Goal: Information Seeking & Learning: Learn about a topic

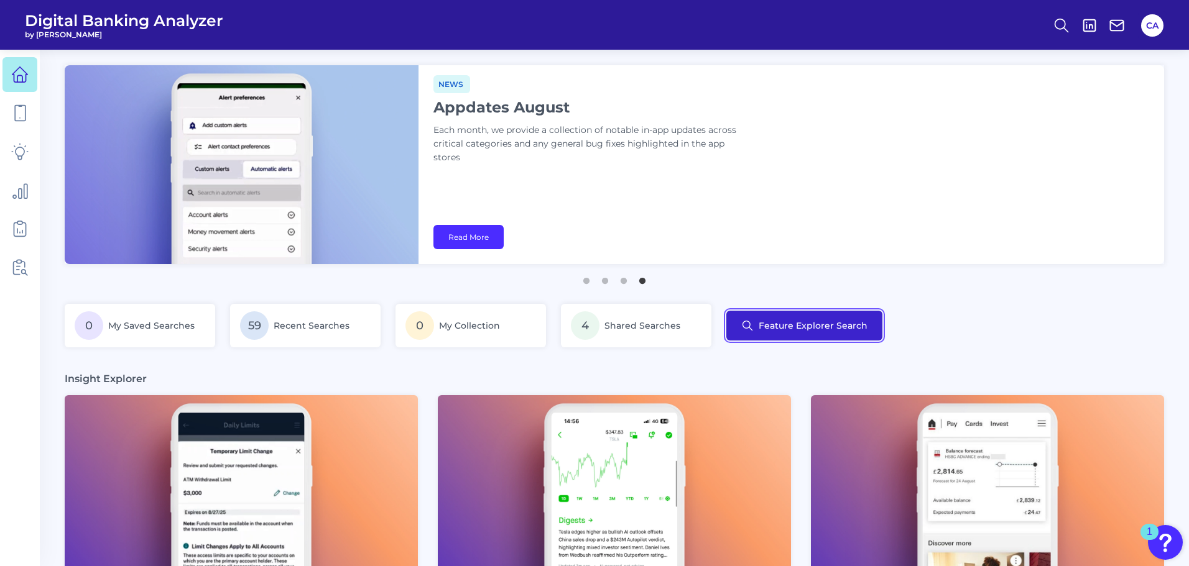
click at [788, 323] on button "Feature Explorer Search" at bounding box center [804, 326] width 156 height 30
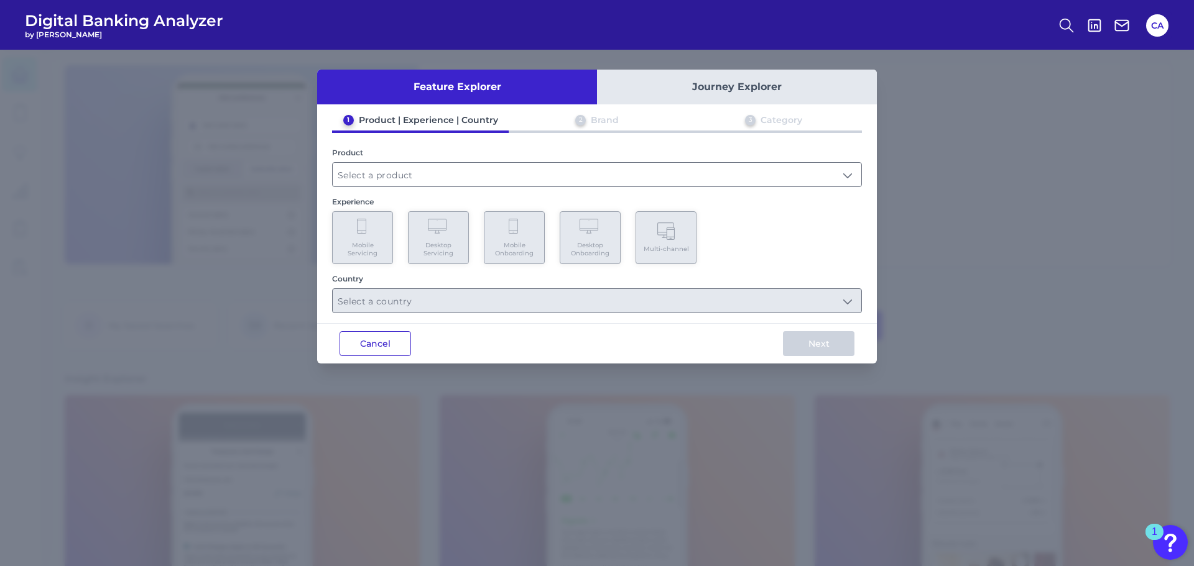
click at [380, 346] on button "Cancel" at bounding box center [374, 343] width 71 height 25
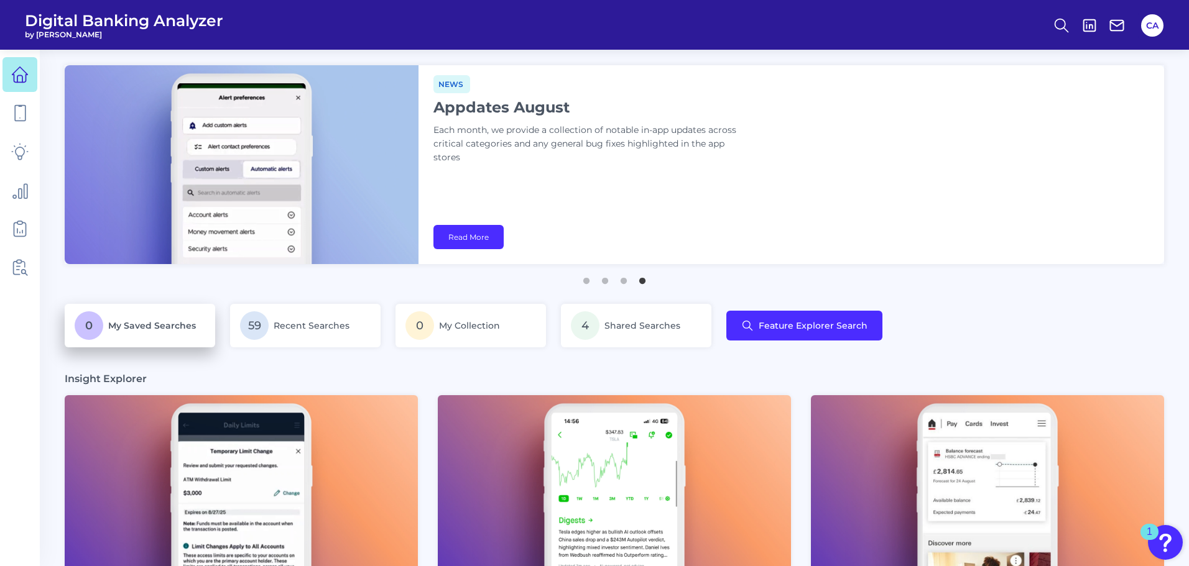
click at [179, 317] on p "0 My Saved Searches" at bounding box center [140, 325] width 131 height 29
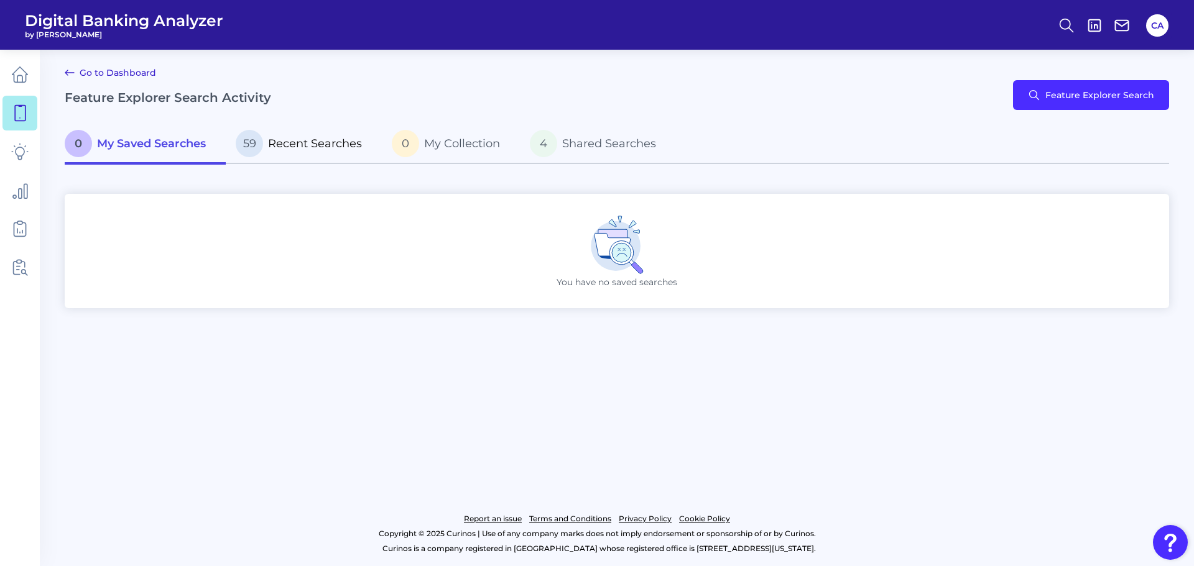
click at [288, 153] on p "59 Recent Searches" at bounding box center [299, 143] width 126 height 27
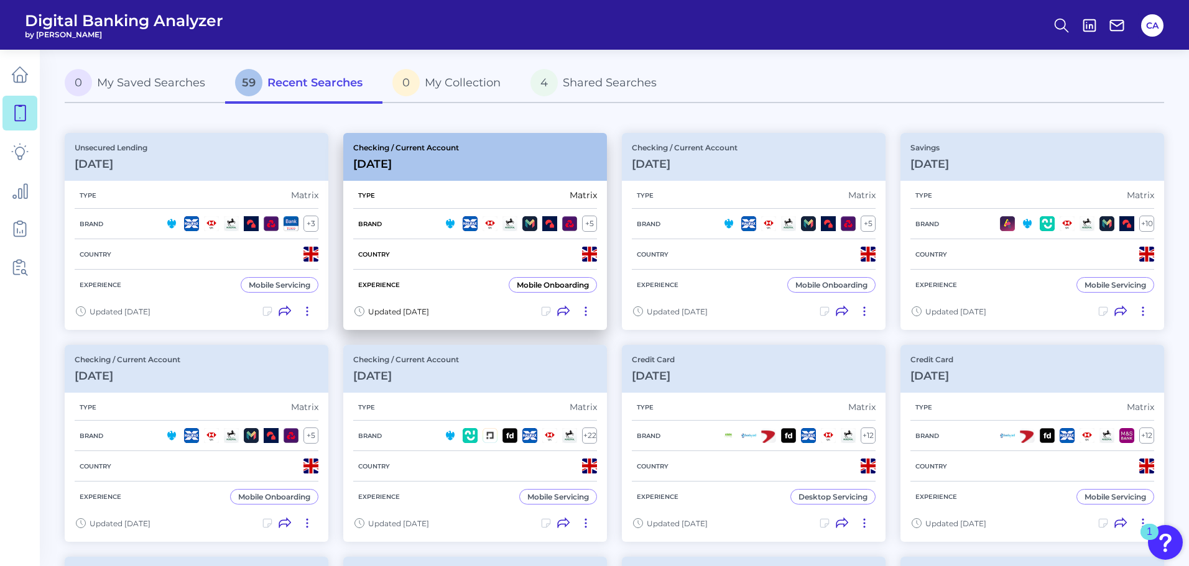
scroll to position [124, 0]
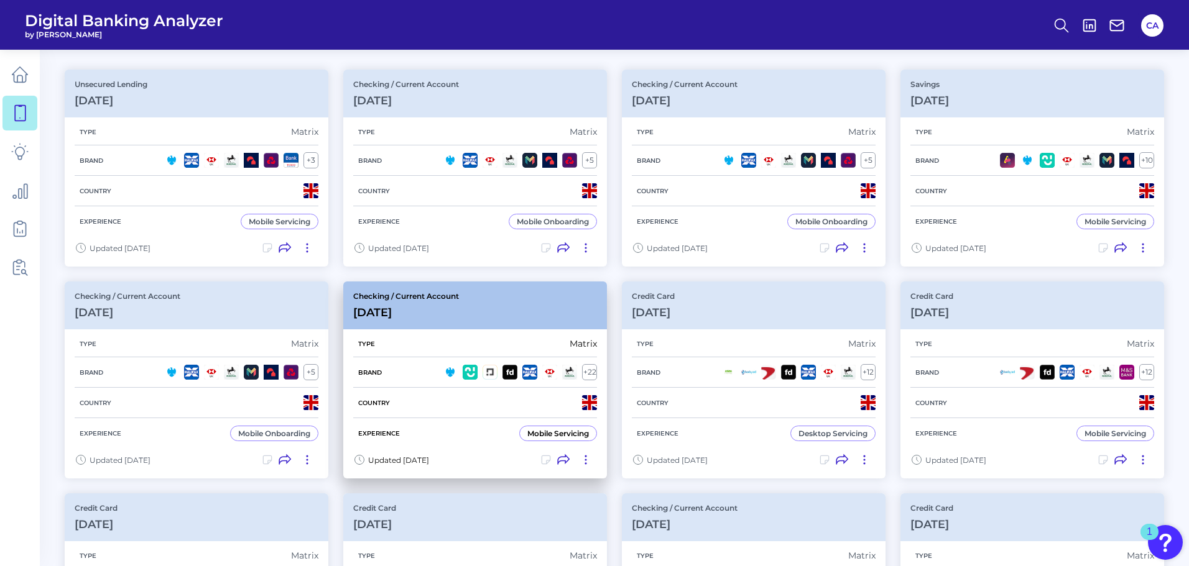
click at [491, 313] on div "Checking / Current Account [DATE]" at bounding box center [475, 306] width 264 height 48
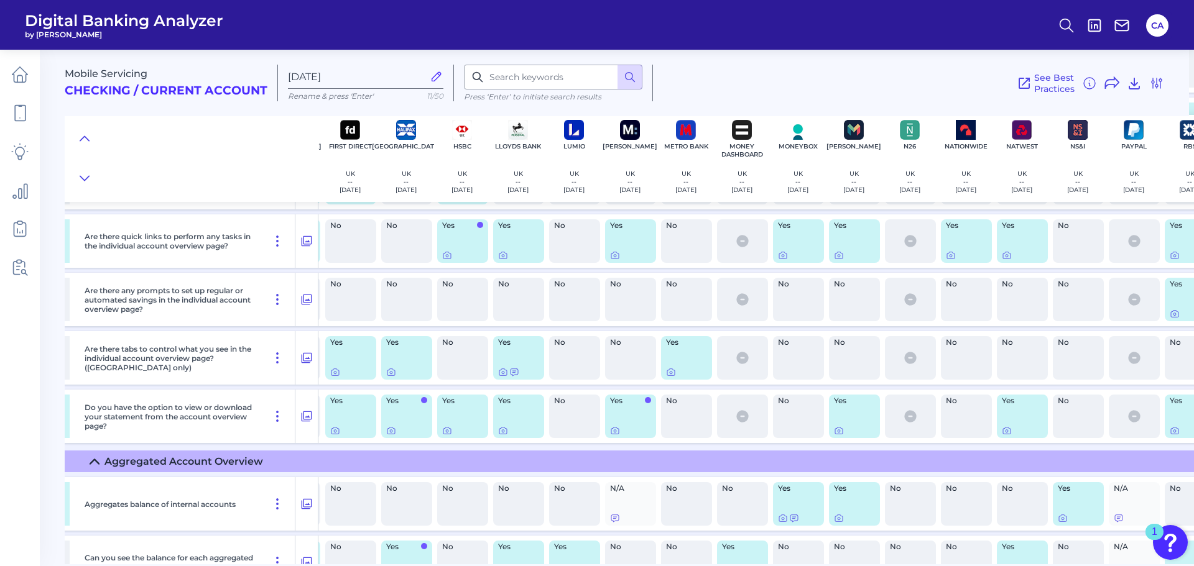
scroll to position [15578, 332]
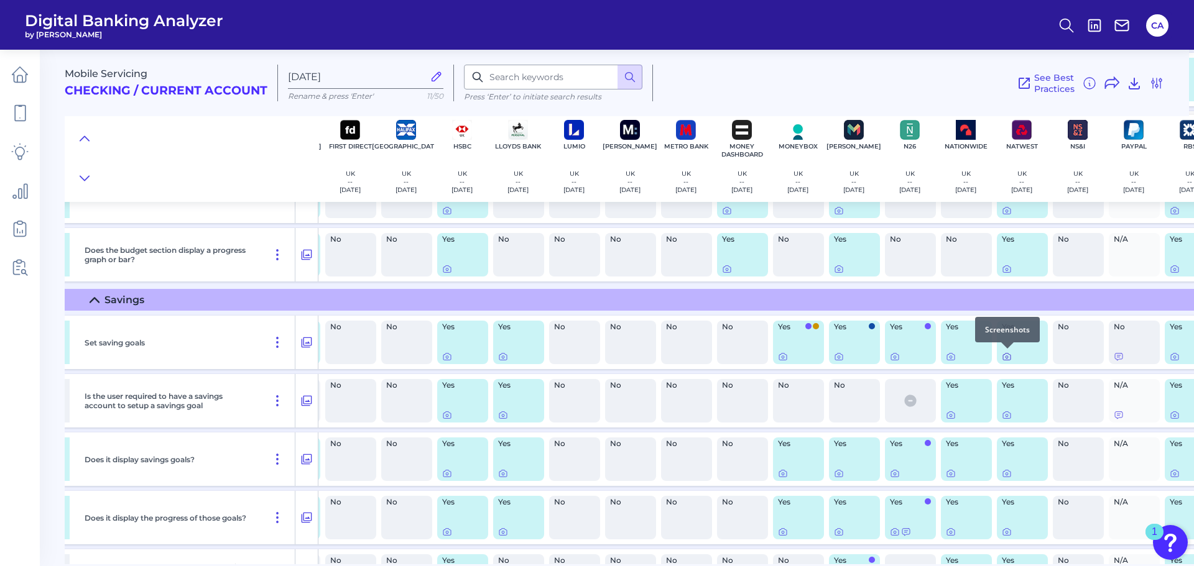
click at [1010, 354] on div at bounding box center [1007, 349] width 12 height 12
click at [1007, 355] on icon at bounding box center [1007, 357] width 10 height 10
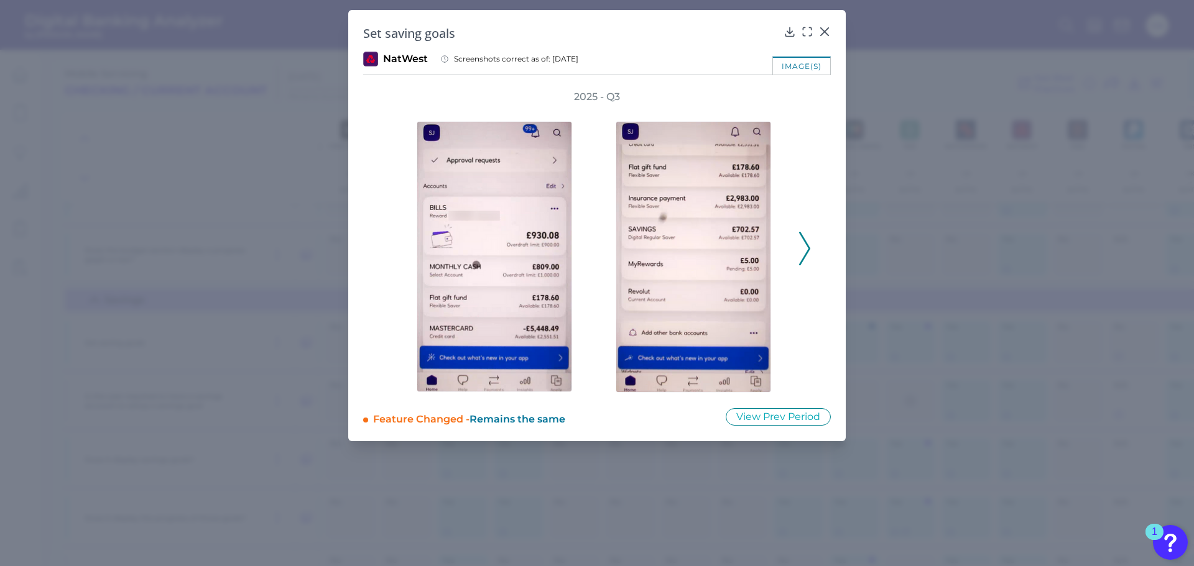
click at [807, 259] on icon at bounding box center [804, 249] width 11 height 34
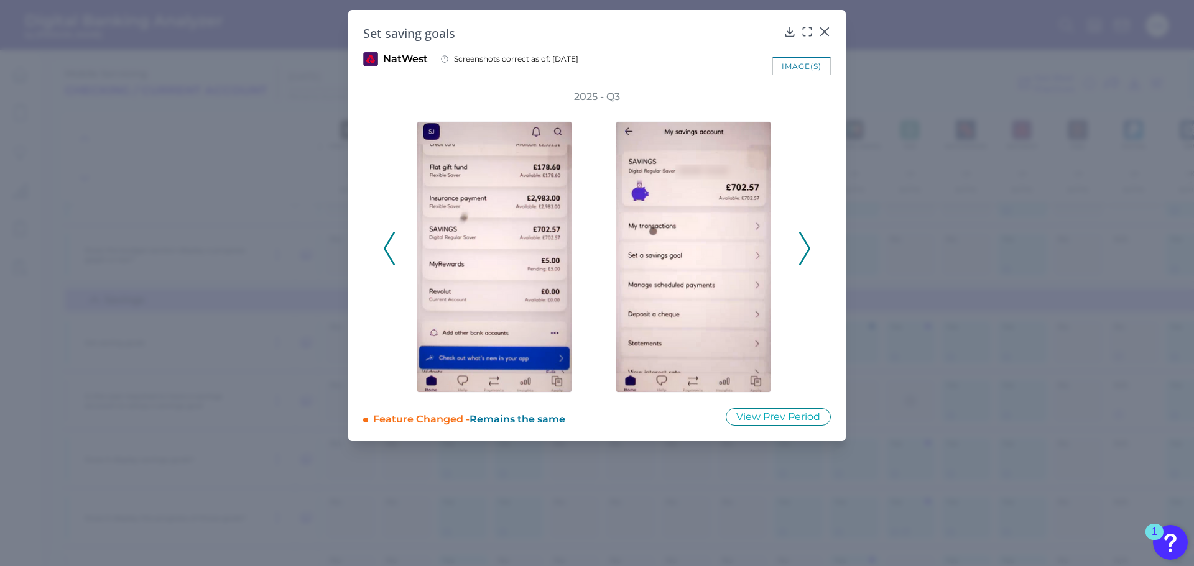
click at [807, 259] on icon at bounding box center [804, 249] width 11 height 34
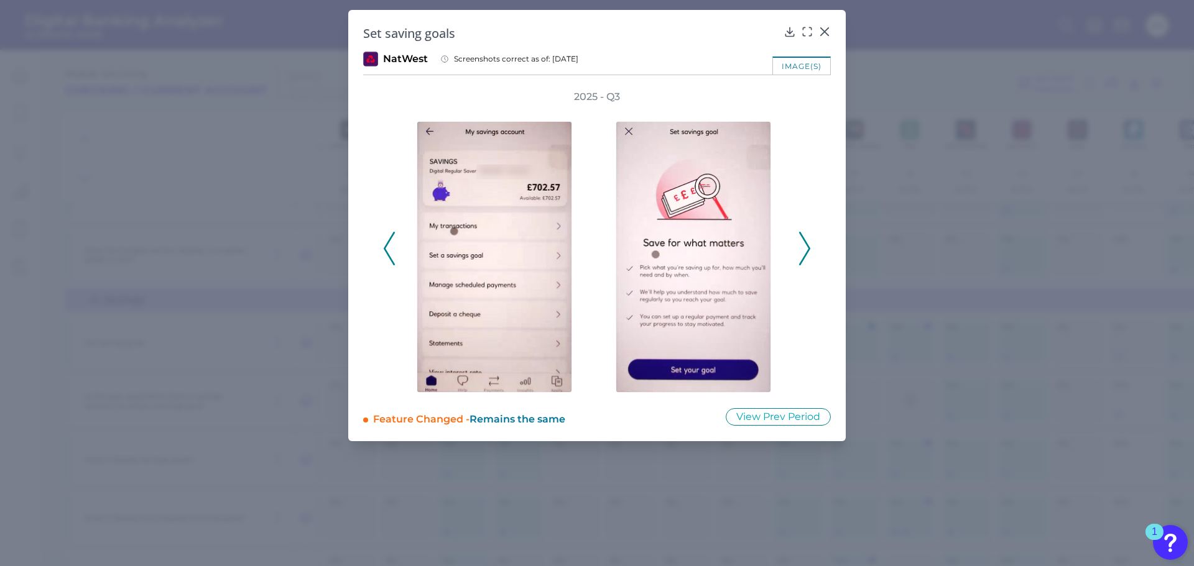
click at [807, 259] on icon at bounding box center [804, 249] width 11 height 34
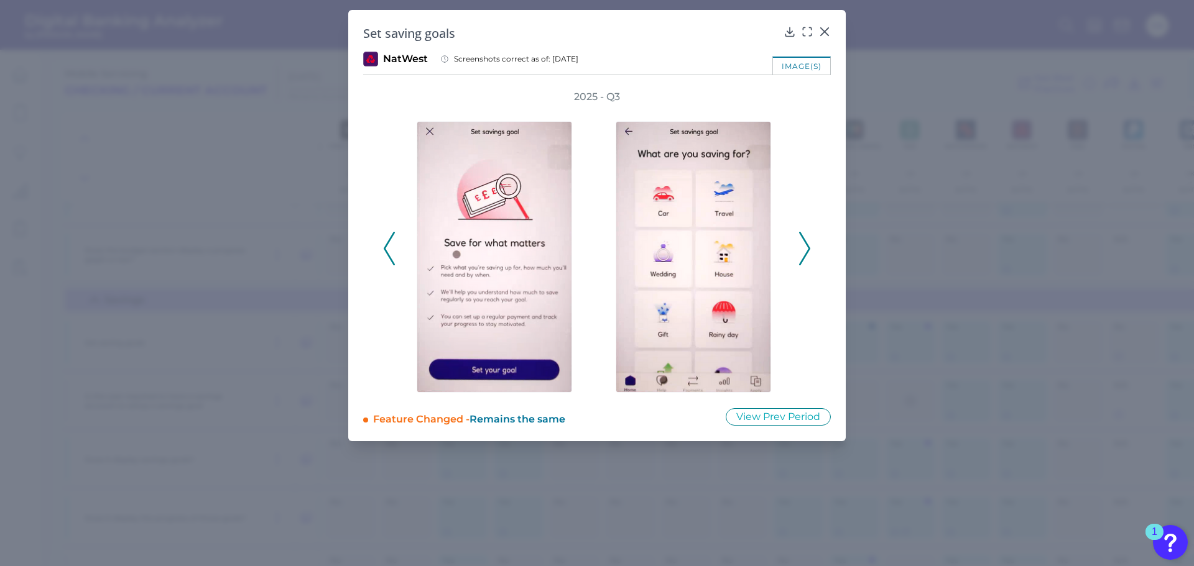
click at [803, 251] on icon at bounding box center [804, 249] width 11 height 34
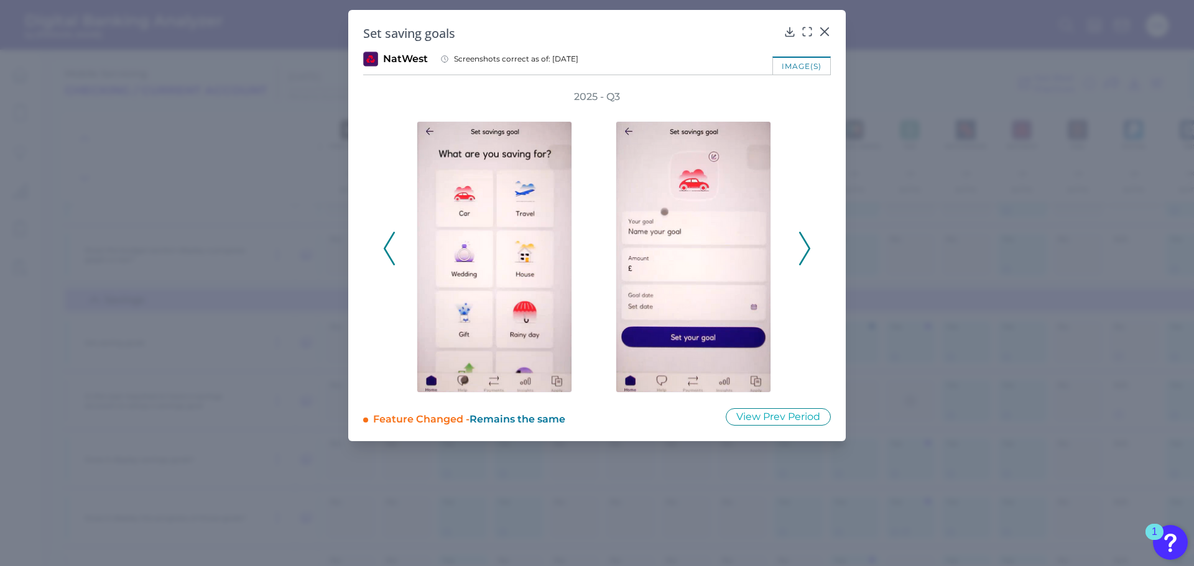
click at [803, 251] on icon at bounding box center [804, 249] width 11 height 34
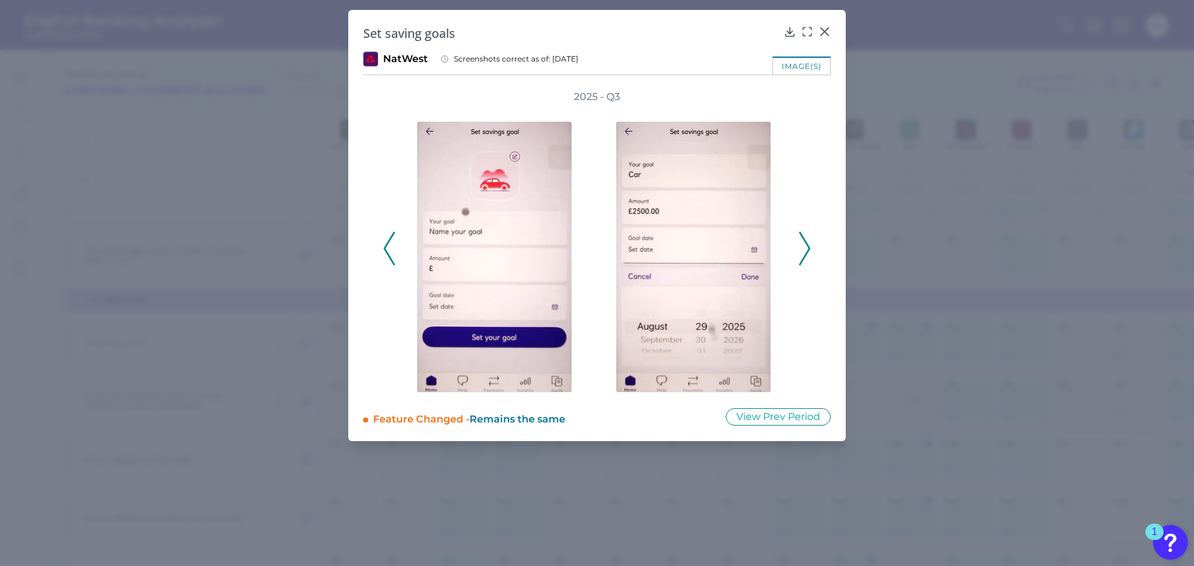
click at [803, 251] on icon at bounding box center [804, 249] width 11 height 34
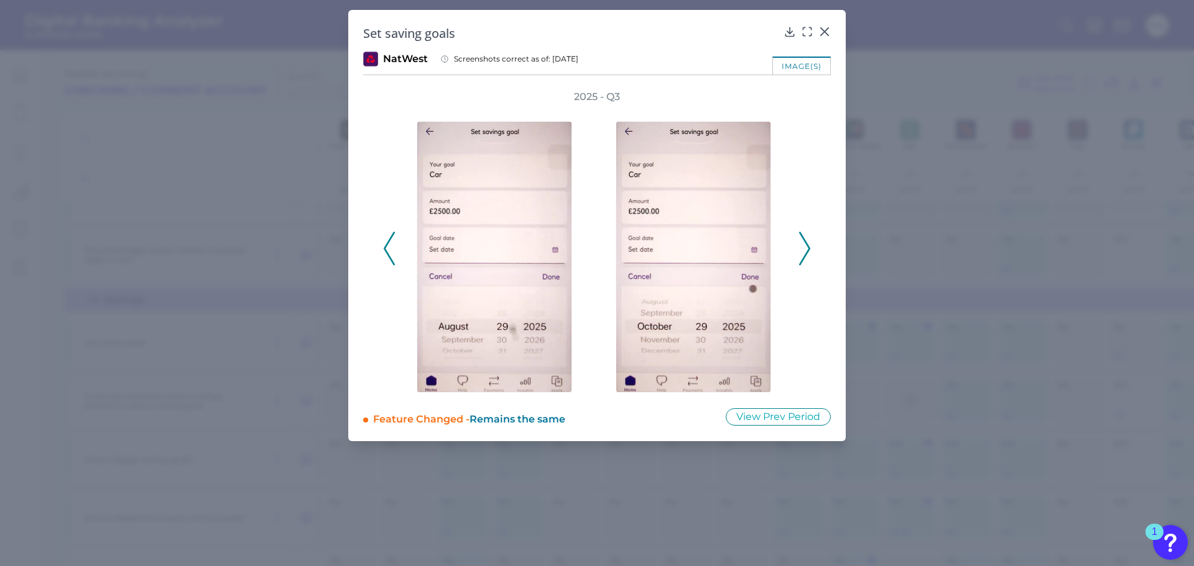
click at [803, 251] on icon at bounding box center [804, 249] width 11 height 34
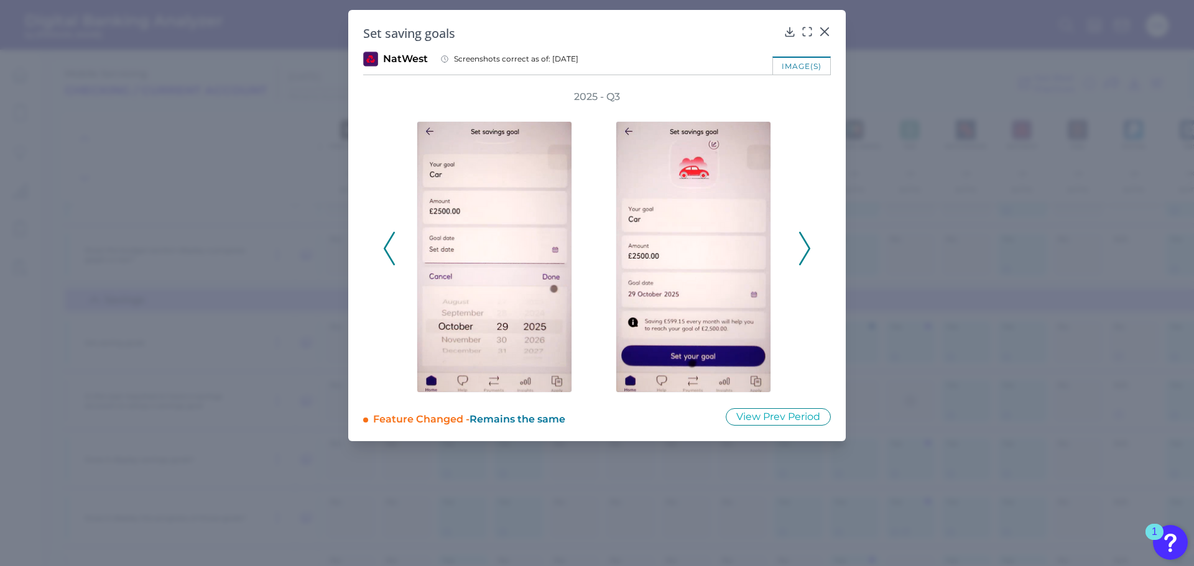
click at [803, 251] on icon at bounding box center [804, 249] width 11 height 34
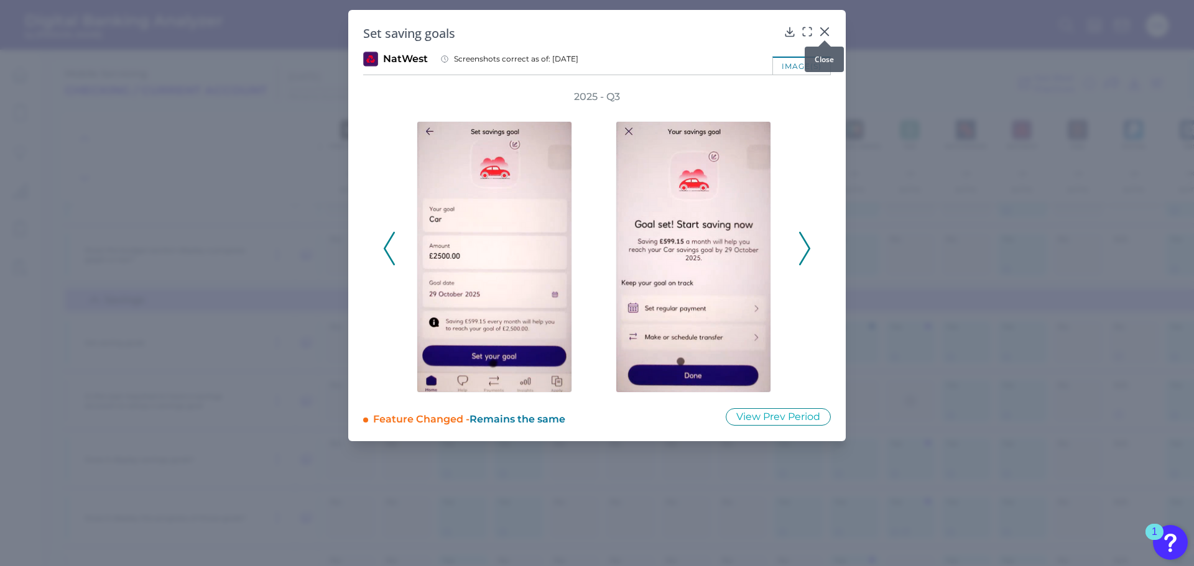
click at [823, 32] on icon at bounding box center [824, 31] width 12 height 12
